Goal: Find specific page/section: Find specific page/section

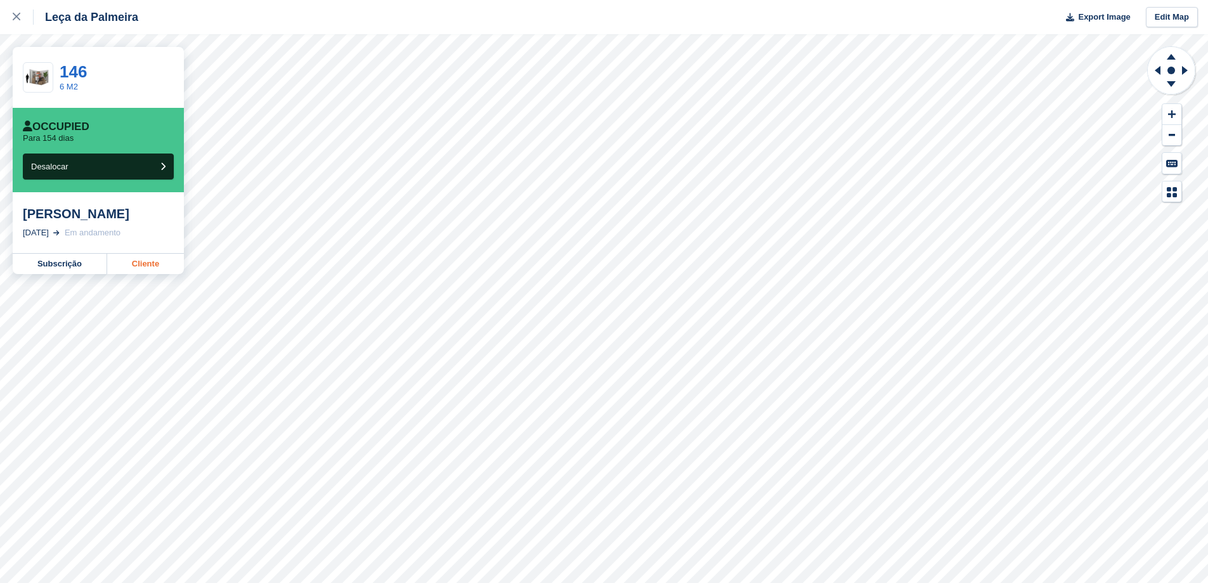
click at [133, 274] on link "Cliente" at bounding box center [145, 264] width 77 height 20
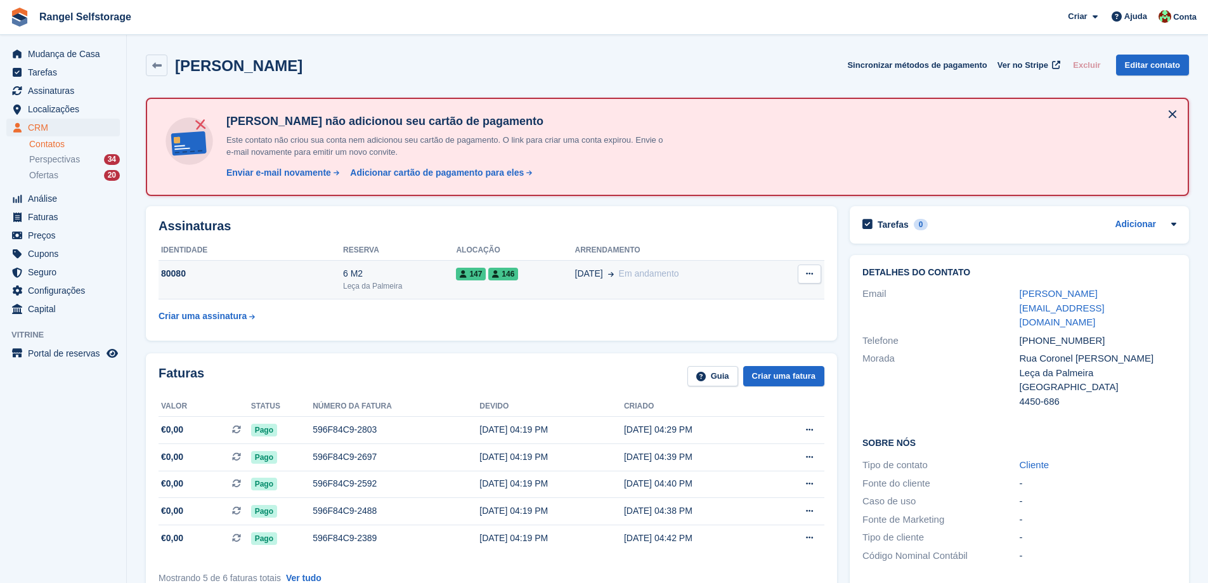
scroll to position [63, 0]
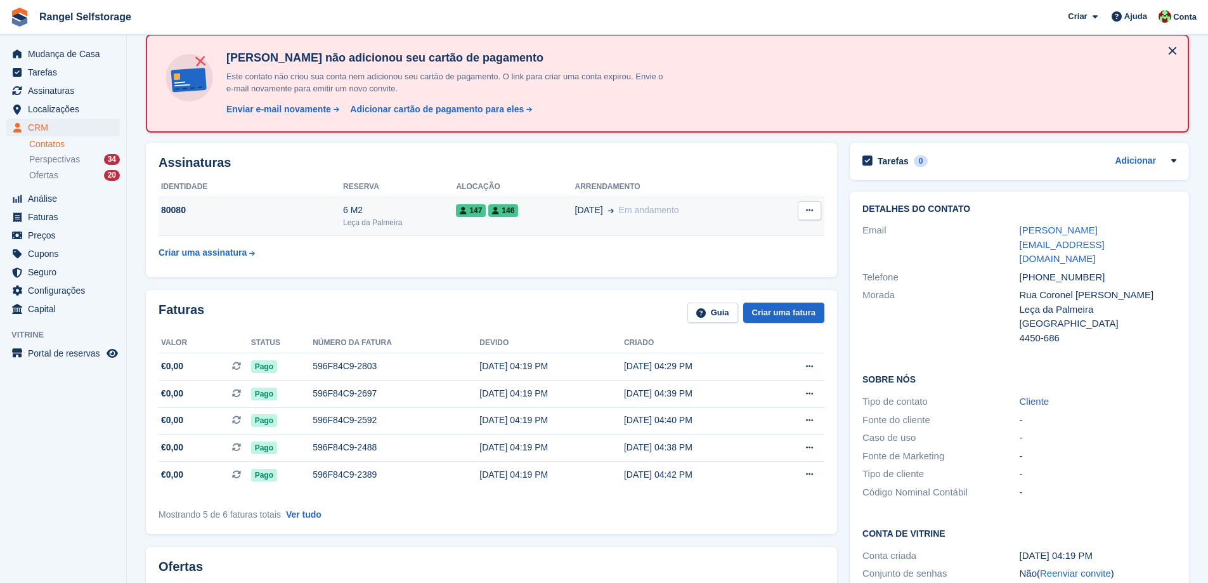
click at [504, 211] on span "146" at bounding box center [503, 210] width 30 height 13
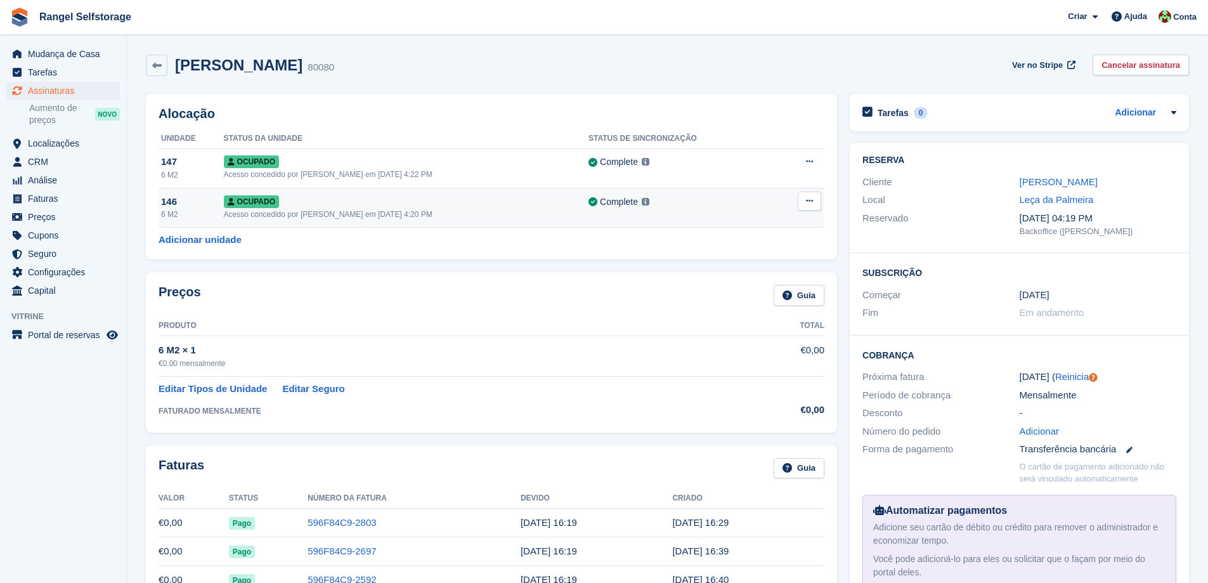
click at [810, 202] on icon at bounding box center [809, 201] width 7 height 8
click at [301, 202] on div "Ocupado" at bounding box center [406, 201] width 365 height 13
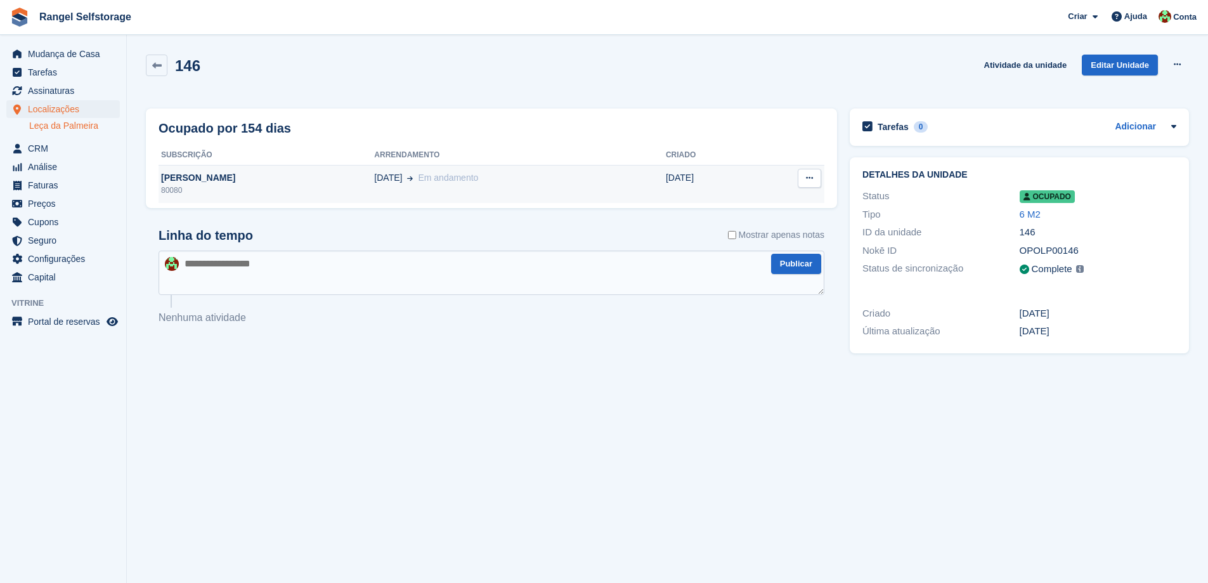
click at [807, 177] on icon at bounding box center [809, 178] width 7 height 8
click at [639, 238] on div "Linha do tempo Mostrar apenas notas" at bounding box center [492, 239] width 666 height 22
